Goal: Find specific page/section: Find specific page/section

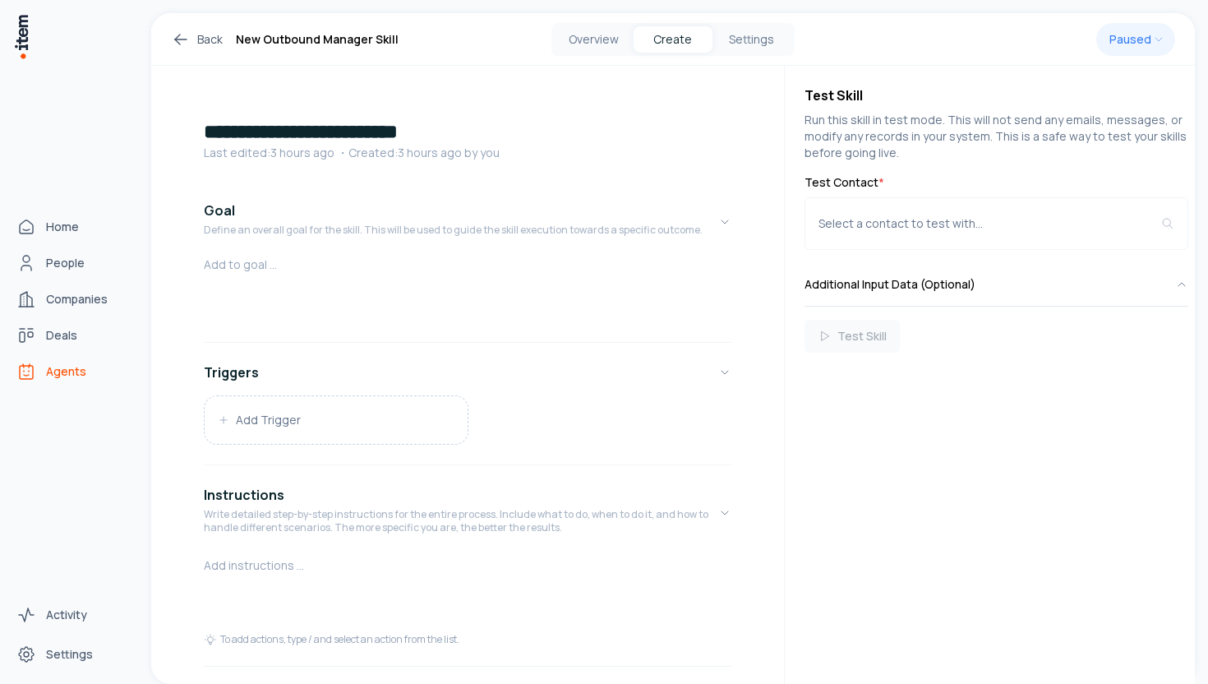
click at [56, 376] on span "Agents" at bounding box center [66, 371] width 40 height 16
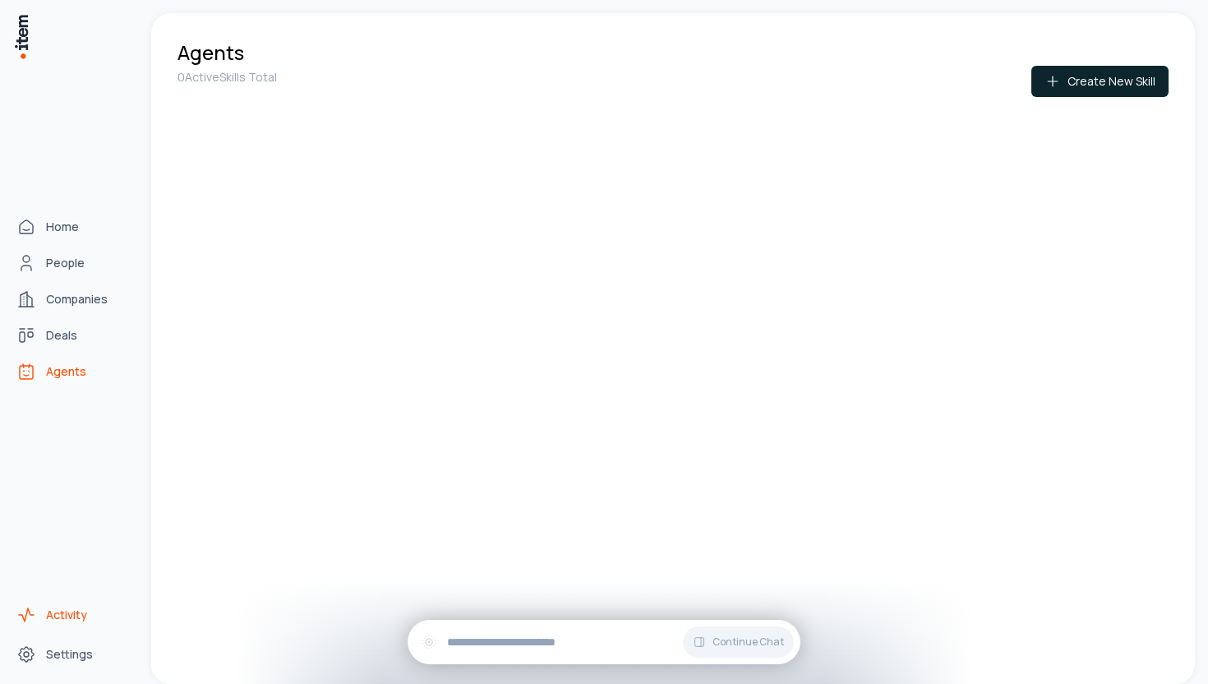
click at [29, 609] on icon "Activity" at bounding box center [26, 615] width 20 height 20
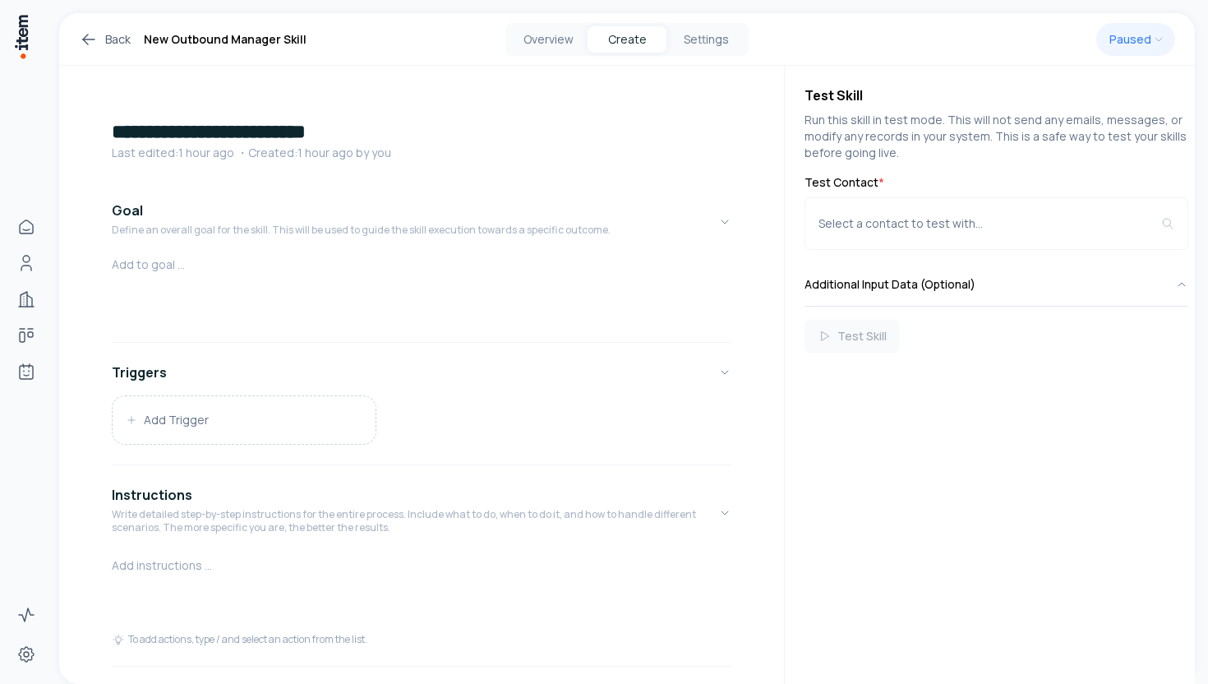
click at [88, 41] on icon at bounding box center [89, 40] width 20 height 20
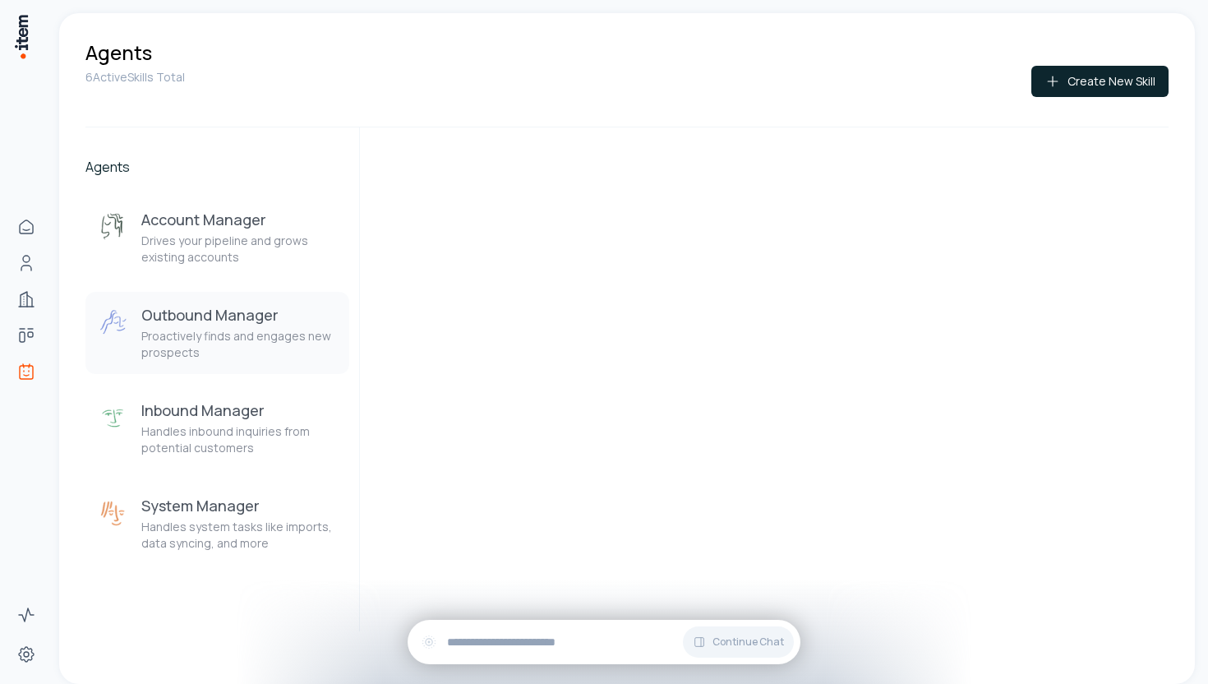
click at [237, 307] on h3 "Outbound Manager" at bounding box center [238, 315] width 195 height 20
